Goal: Task Accomplishment & Management: Complete application form

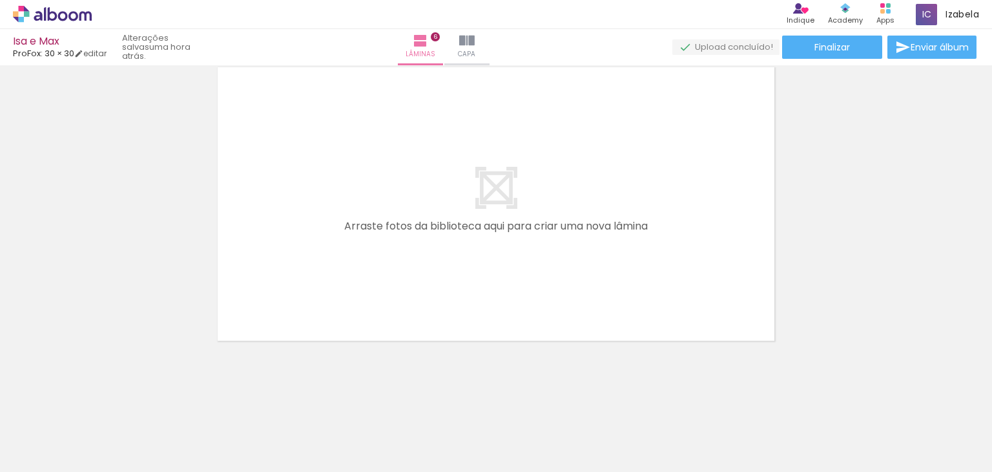
scroll to position [0, 983]
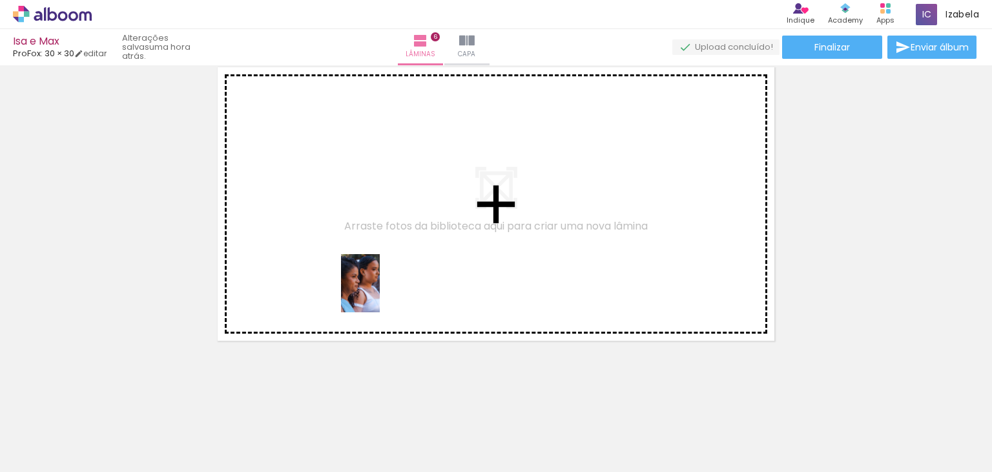
drag, startPoint x: 384, startPoint y: 436, endPoint x: 380, endPoint y: 292, distance: 144.2
click at [380, 292] on quentale-workspace at bounding box center [496, 236] width 992 height 472
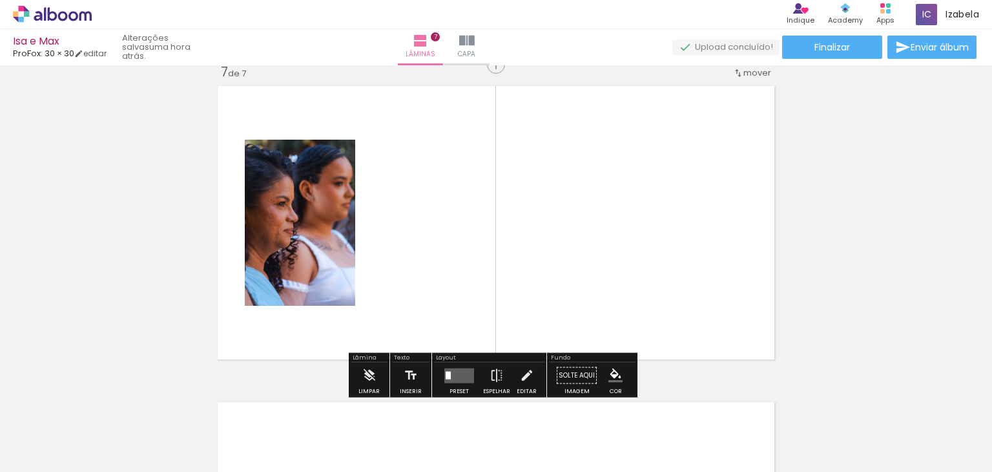
scroll to position [1913, 0]
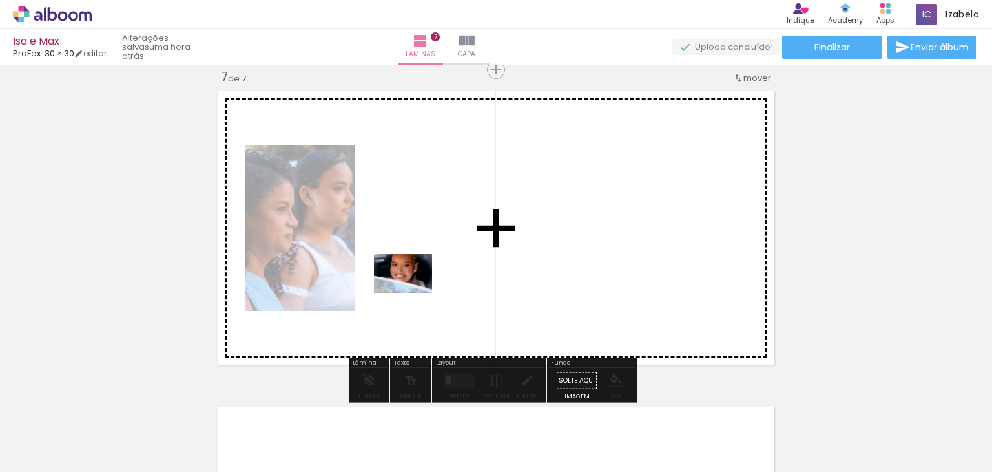
drag, startPoint x: 340, startPoint y: 423, endPoint x: 413, endPoint y: 293, distance: 149.0
click at [413, 293] on quentale-workspace at bounding box center [496, 236] width 992 height 472
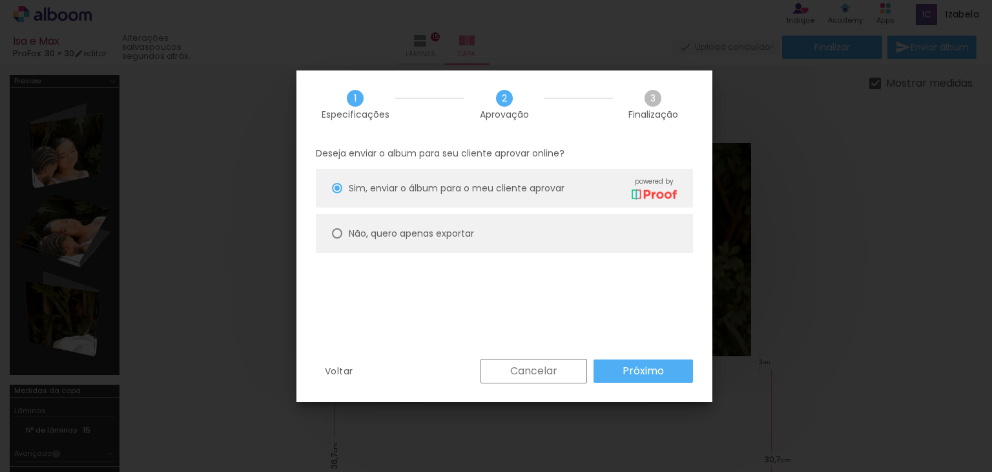
scroll to position [0, 8922]
click at [0, 0] on slot "Voltar" at bounding box center [0, 0] width 0 height 0
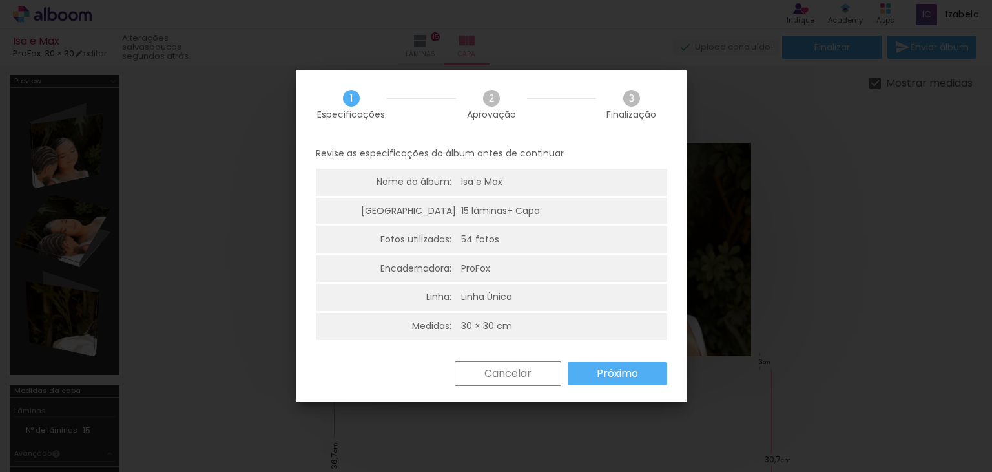
drag, startPoint x: 472, startPoint y: 370, endPoint x: 490, endPoint y: 357, distance: 21.7
click at [473, 370] on paper-button "Cancelar" at bounding box center [508, 373] width 107 height 25
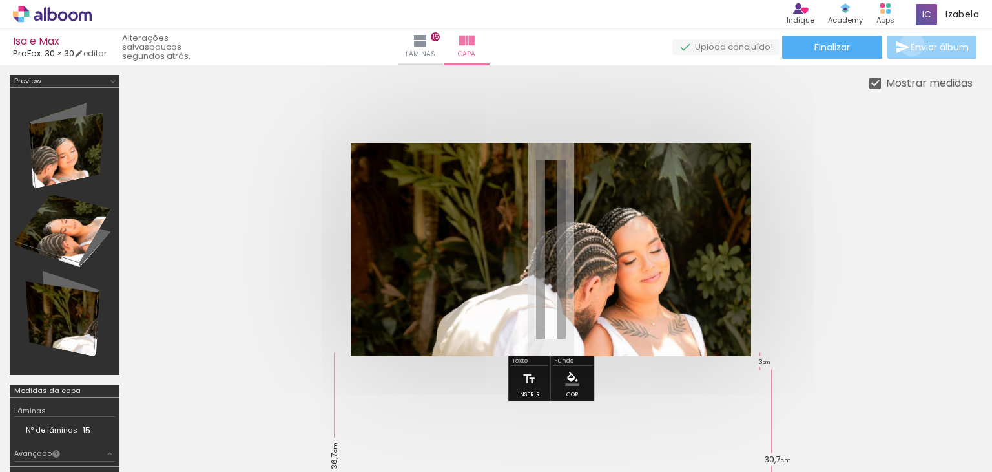
click at [911, 45] on span "Enviar álbum" at bounding box center [940, 47] width 58 height 9
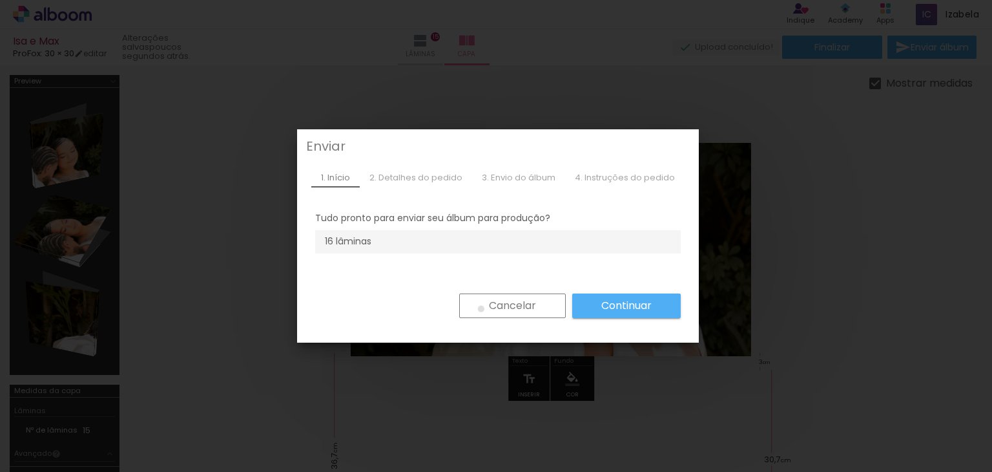
click at [476, 309] on paper-button "Cancelar" at bounding box center [512, 305] width 107 height 25
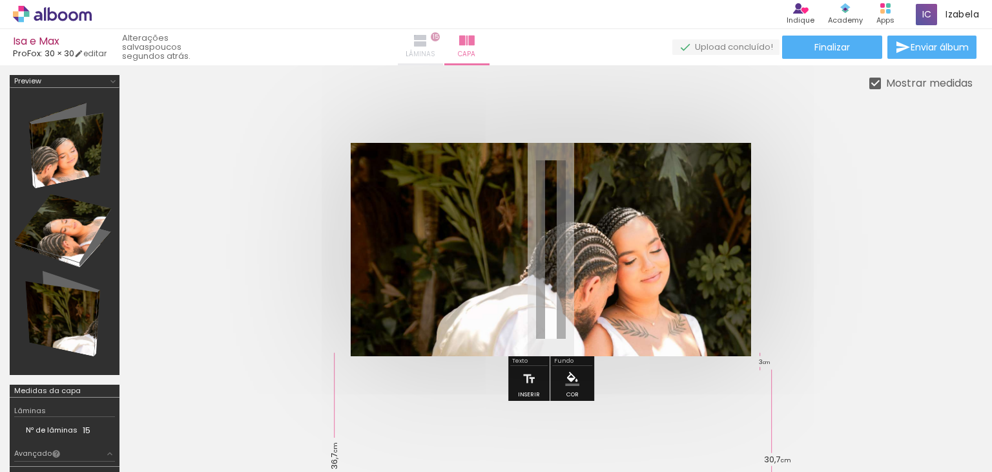
click at [435, 49] on span "Lâminas" at bounding box center [421, 54] width 30 height 12
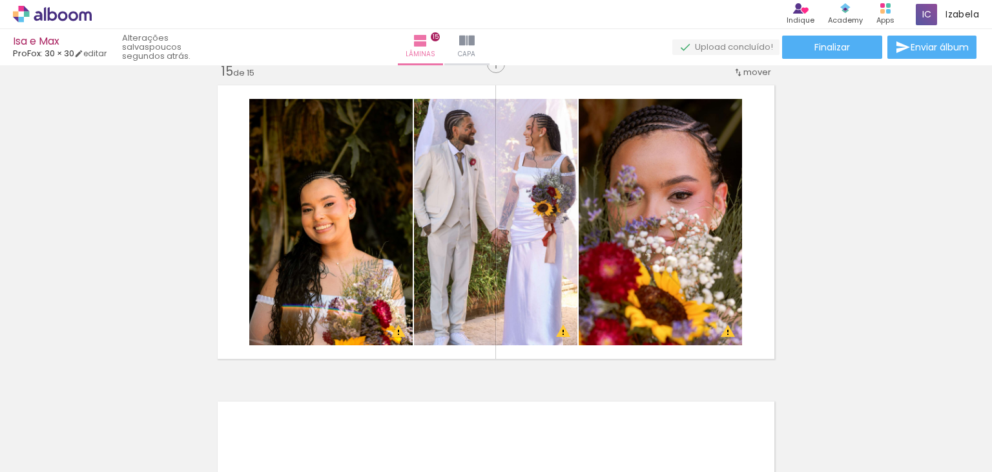
scroll to position [4350, 0]
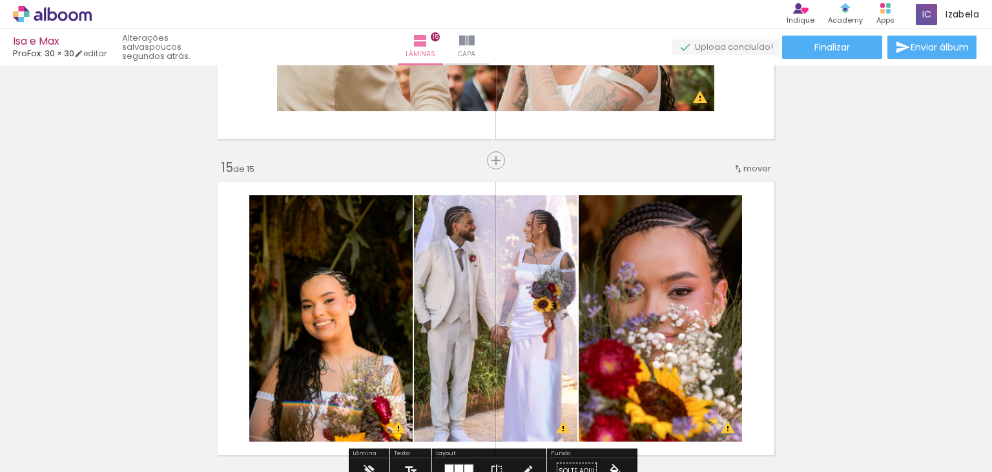
click at [531, 188] on quentale-layouter at bounding box center [496, 318] width 567 height 284
drag, startPoint x: 531, startPoint y: 188, endPoint x: 488, endPoint y: 190, distance: 42.7
click at [488, 190] on quentale-layouter at bounding box center [496, 318] width 567 height 284
click at [427, 227] on quentale-photo at bounding box center [495, 318] width 163 height 246
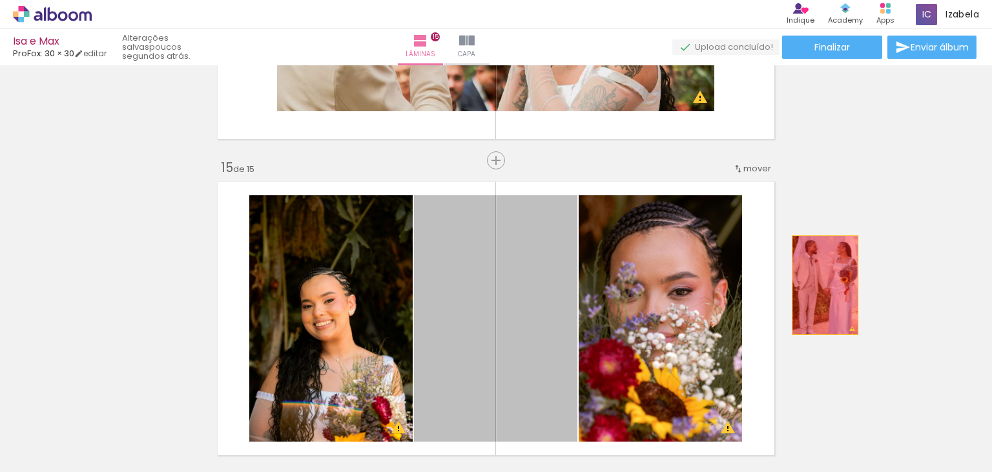
drag, startPoint x: 650, startPoint y: 285, endPoint x: 732, endPoint y: 295, distance: 82.6
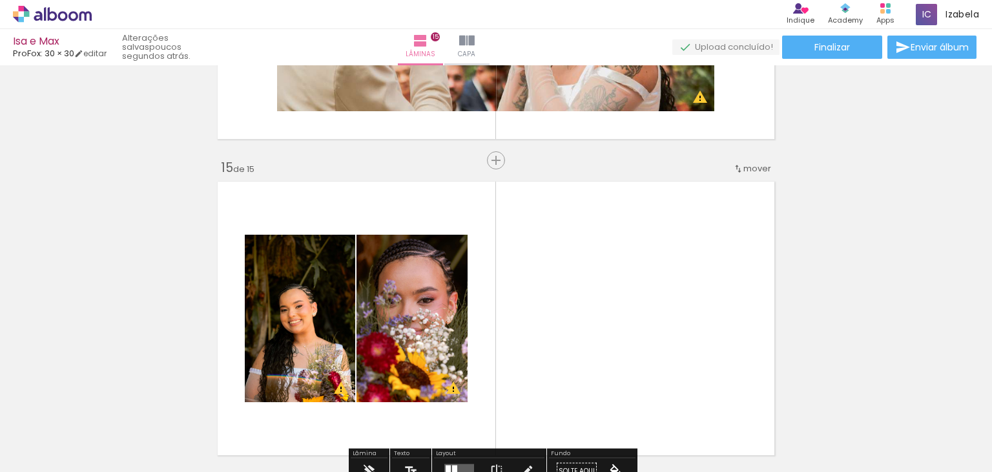
click at [634, 303] on quentale-layouter at bounding box center [496, 318] width 567 height 284
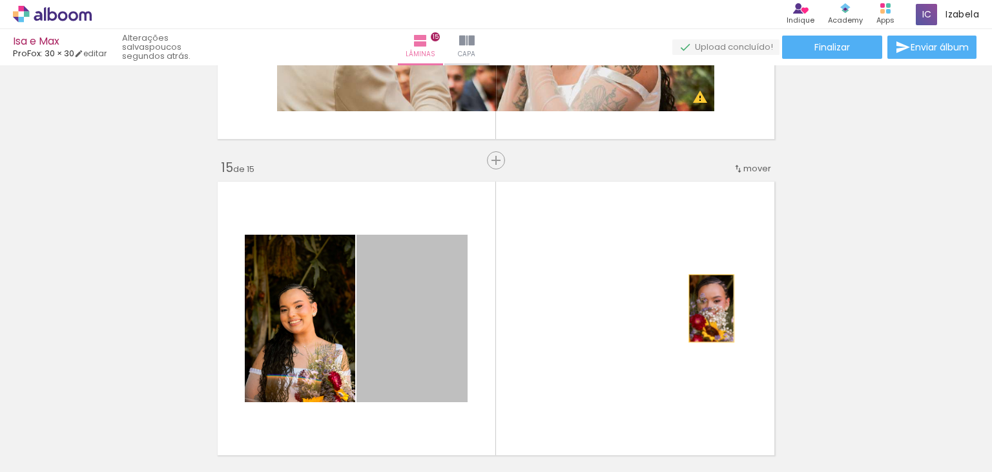
drag, startPoint x: 397, startPoint y: 300, endPoint x: 972, endPoint y: 242, distance: 578.0
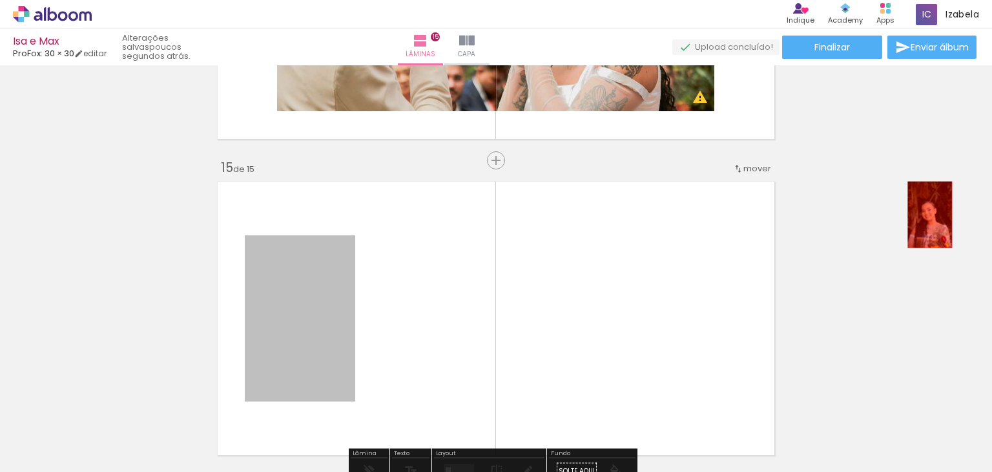
drag, startPoint x: 292, startPoint y: 280, endPoint x: 925, endPoint y: 215, distance: 636.6
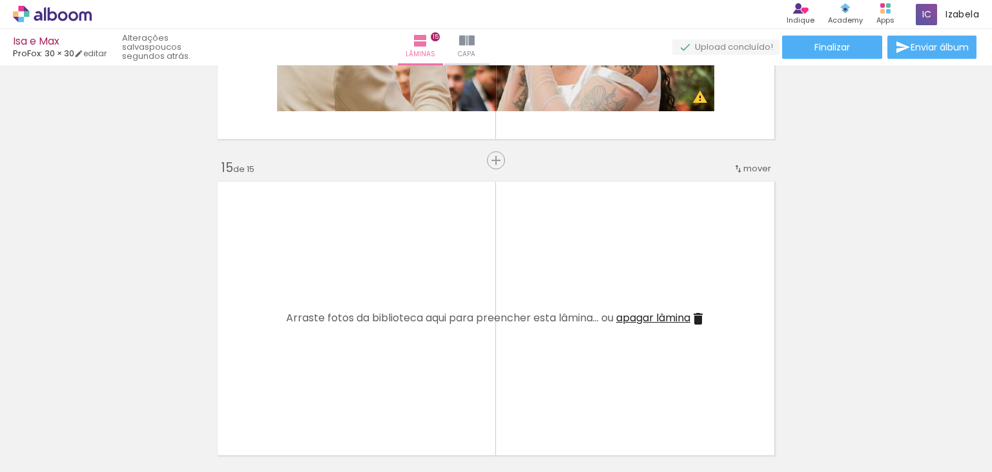
click at [698, 316] on iron-icon at bounding box center [699, 319] width 16 height 16
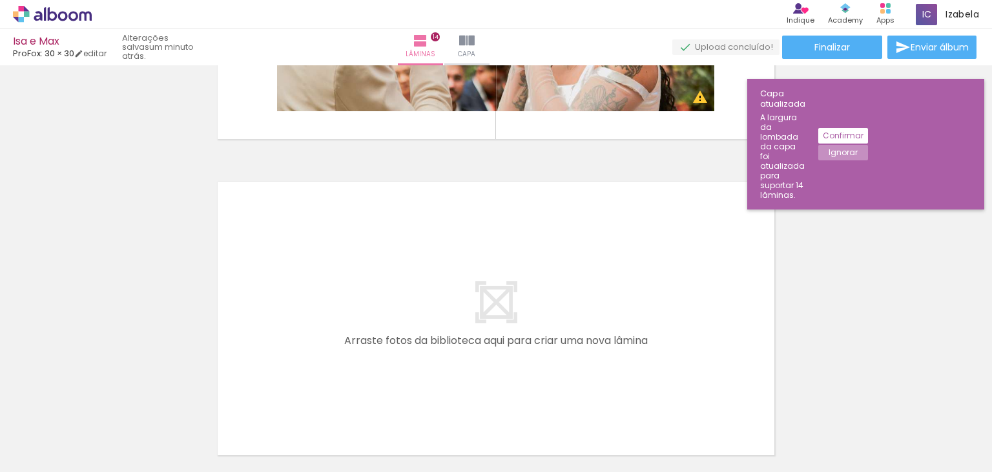
scroll to position [4134, 0]
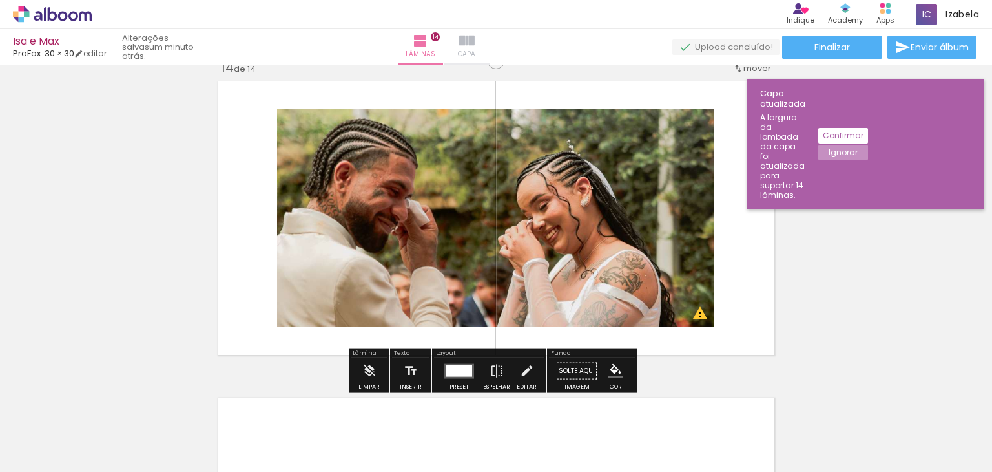
click at [490, 47] on paper-button "Capa" at bounding box center [467, 47] width 45 height 36
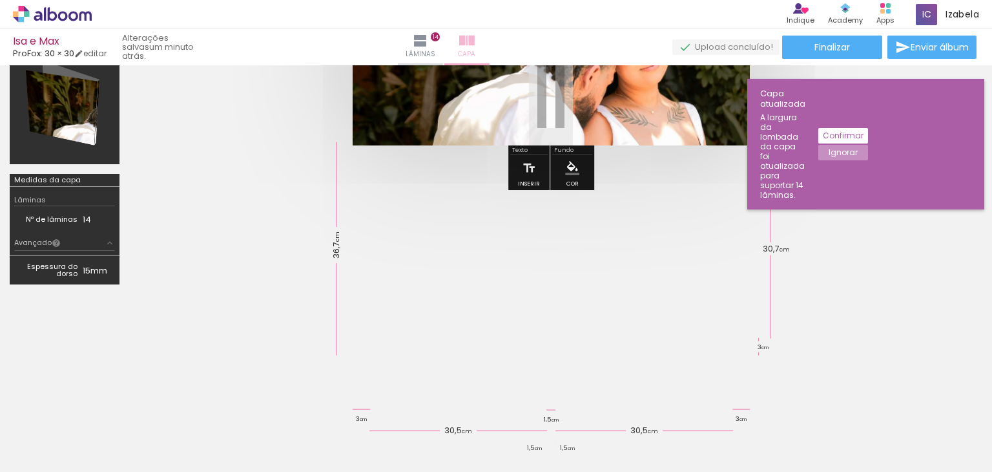
scroll to position [210, 0]
click at [0, 0] on slot "Confirmar" at bounding box center [0, 0] width 0 height 0
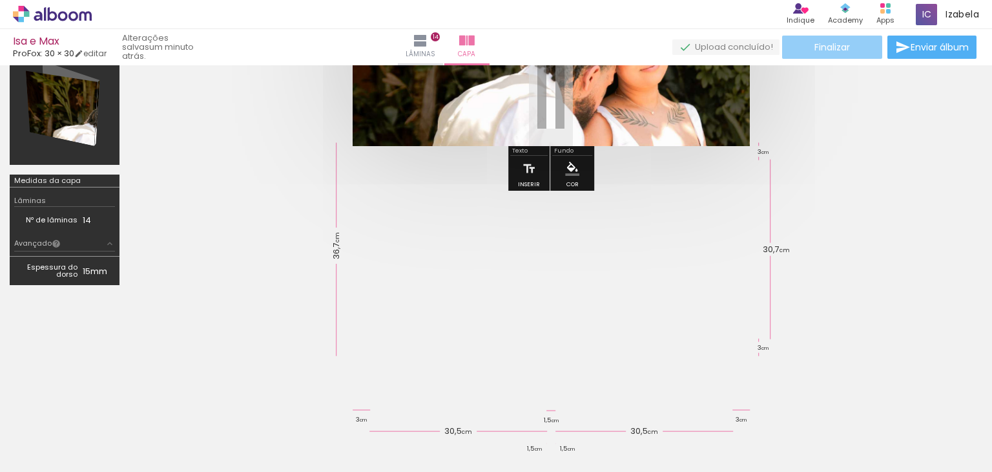
click at [832, 52] on span "Finalizar" at bounding box center [833, 47] width 36 height 9
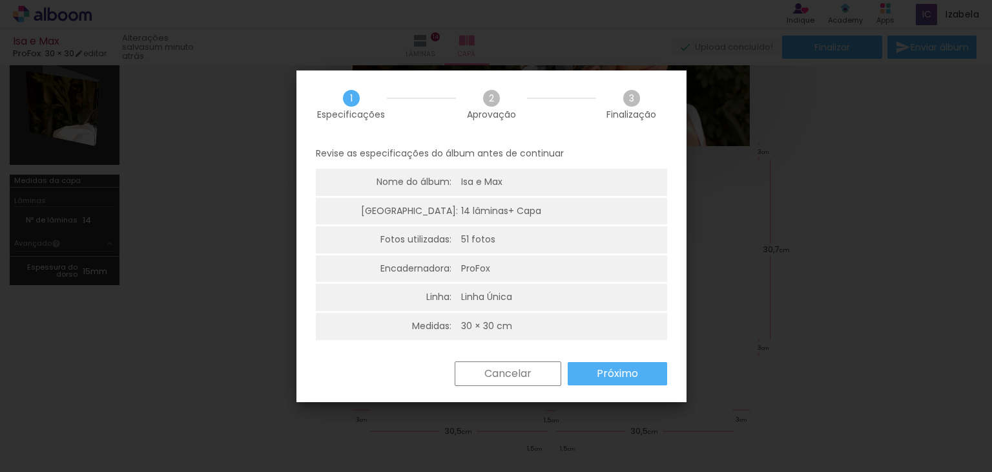
click at [0, 0] on slot "Próximo" at bounding box center [0, 0] width 0 height 0
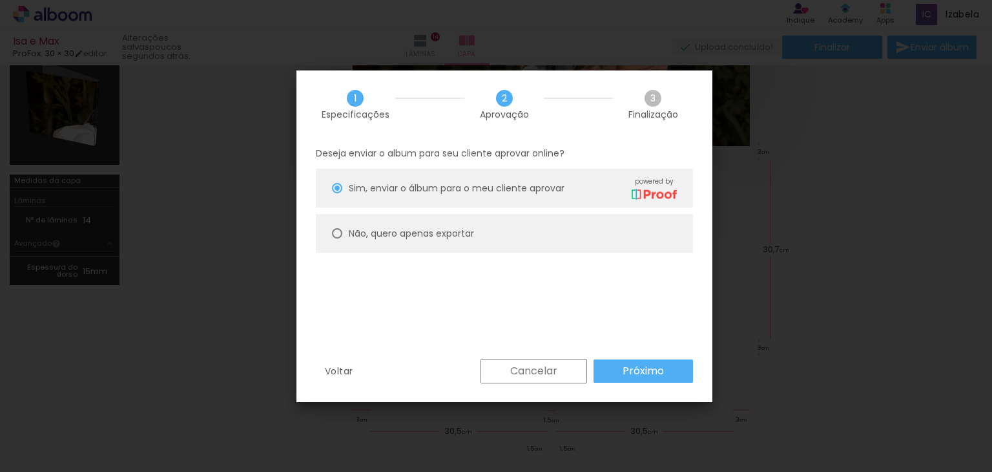
click at [0, 0] on slot "Próximo" at bounding box center [0, 0] width 0 height 0
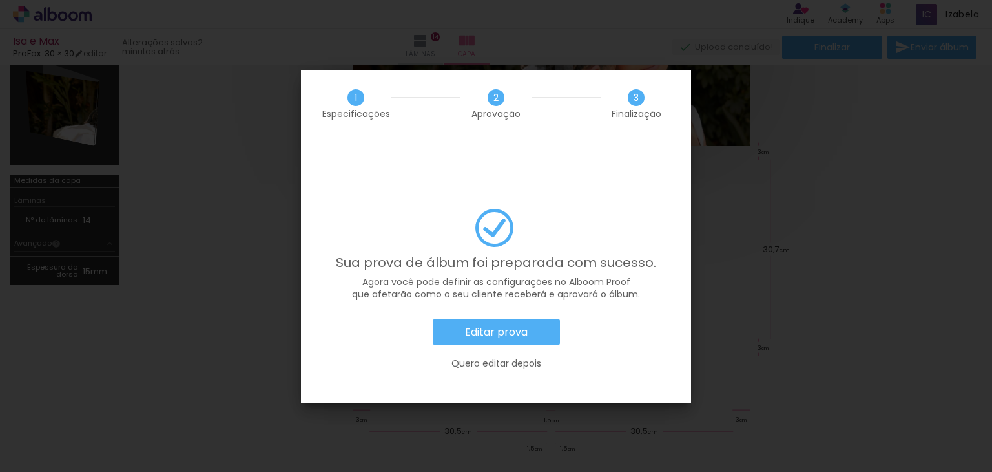
click at [0, 0] on slot "Editar prova" at bounding box center [0, 0] width 0 height 0
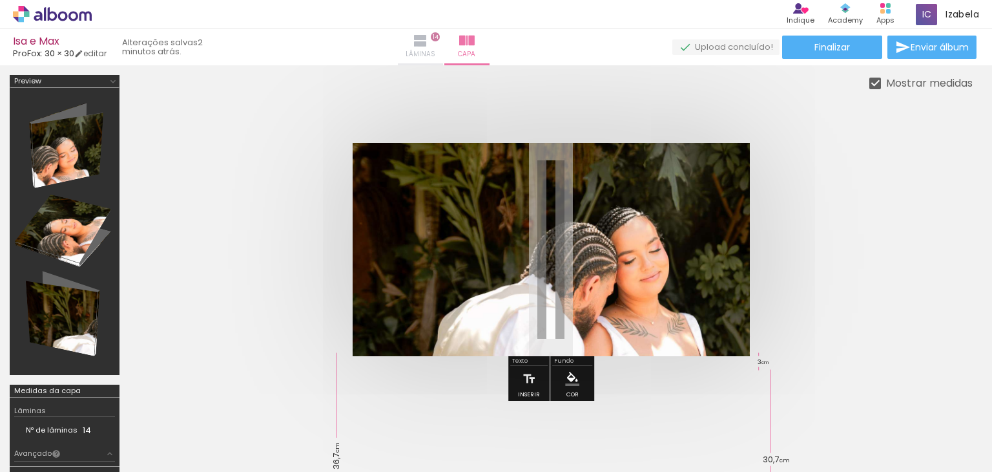
click at [435, 50] on span "Lâminas" at bounding box center [421, 54] width 30 height 12
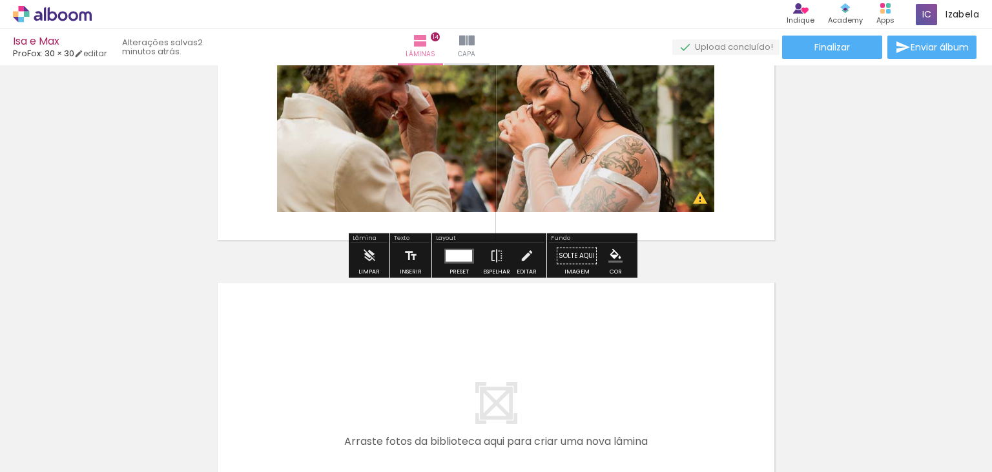
scroll to position [4034, 0]
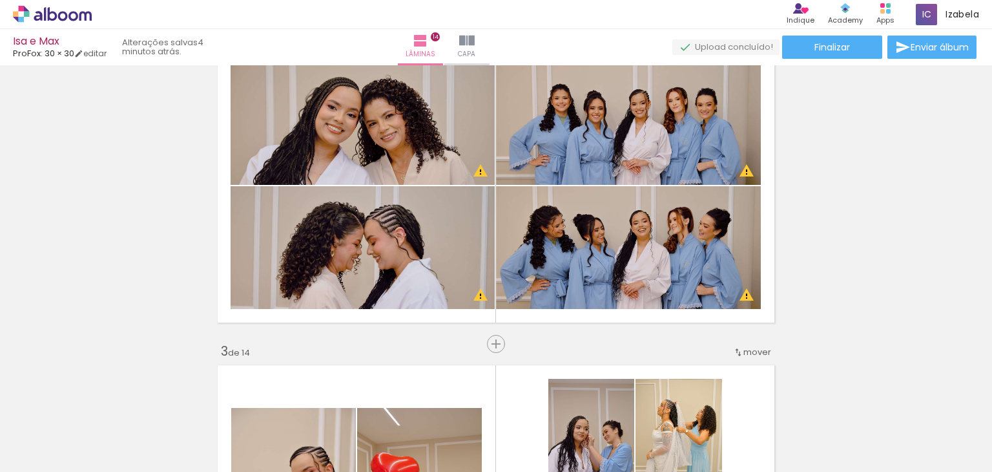
scroll to position [372, 0]
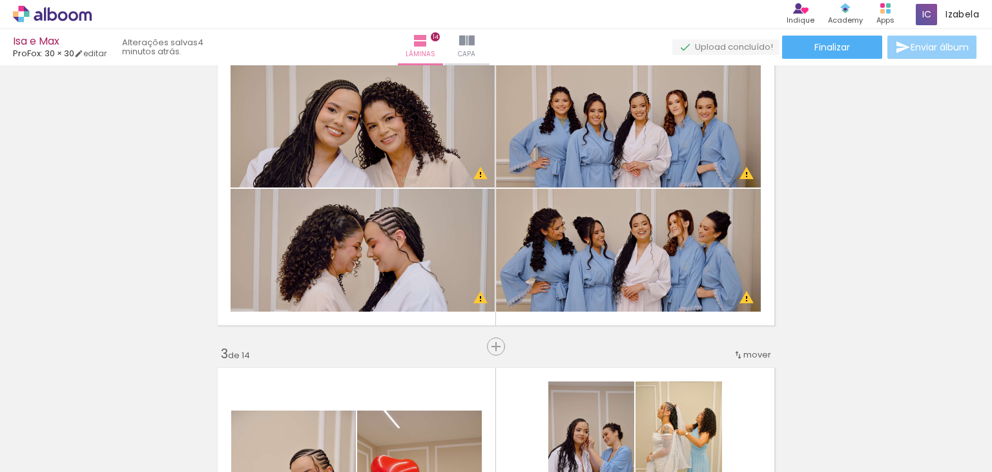
click at [888, 41] on paper-button "Enviar álbum" at bounding box center [932, 47] width 89 height 23
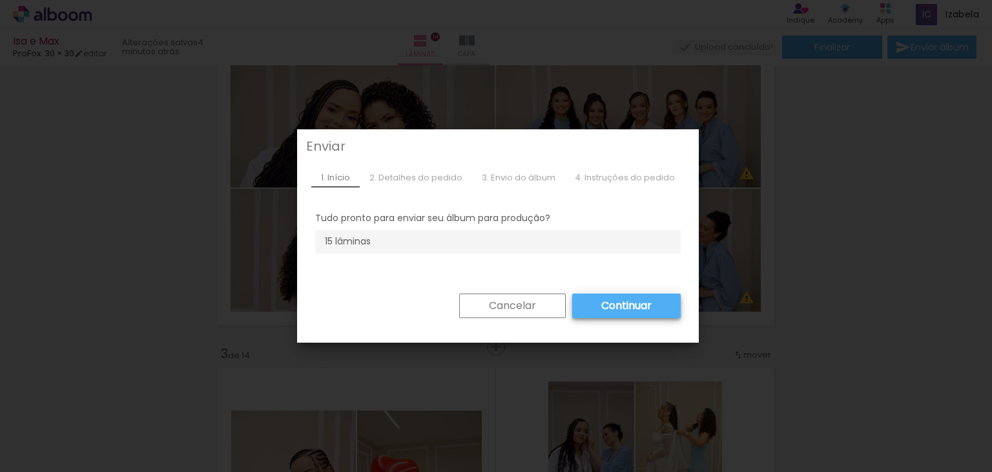
click at [0, 0] on div "2. Detalhes do pedido" at bounding box center [0, 0] width 0 height 0
click at [0, 0] on div "3. Envio do álbum" at bounding box center [0, 0] width 0 height 0
click at [0, 0] on paper-button "Cancelar" at bounding box center [0, 0] width 0 height 0
